Goal: Information Seeking & Learning: Find specific fact

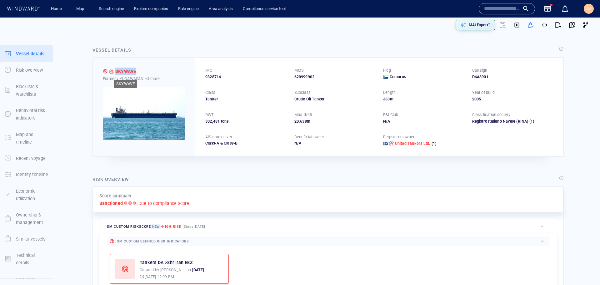
drag, startPoint x: 139, startPoint y: 71, endPoint x: 115, endPoint y: 71, distance: 23.7
click at [115, 71] on div "SKYWAVE" at bounding box center [144, 70] width 82 height 7
copy div "SKYWAVE"
drag, startPoint x: 206, startPoint y: 74, endPoint x: 212, endPoint y: 77, distance: 7.0
click at [206, 74] on div "IMO" at bounding box center [209, 70] width 10 height 8
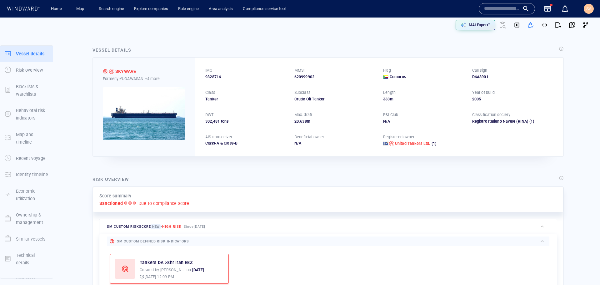
click at [215, 78] on span "9328716" at bounding box center [213, 77] width 16 height 6
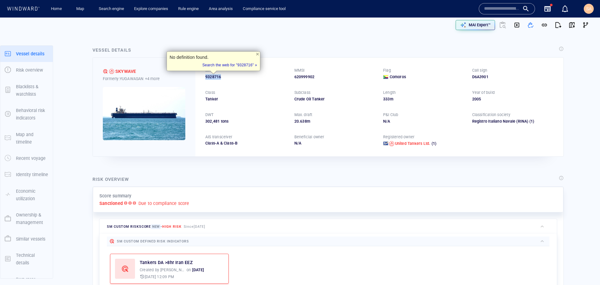
copy span "9328716"
click at [247, 174] on div "Risk overview" at bounding box center [328, 179] width 474 height 11
